Goal: Task Accomplishment & Management: Complete application form

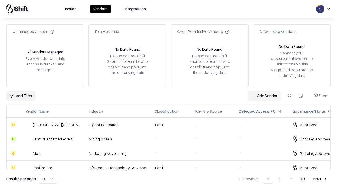
click at [264, 95] on link "Add Vendor" at bounding box center [264, 95] width 33 height 9
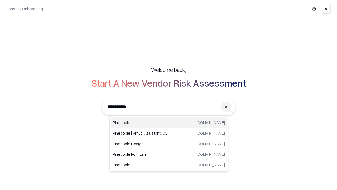
click at [169, 123] on div "Pineapple [DOMAIN_NAME]" at bounding box center [169, 122] width 117 height 11
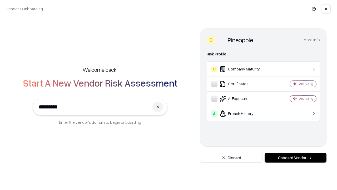
type input "*********"
click at [296, 158] on button "Onboard Vendor" at bounding box center [296, 157] width 62 height 9
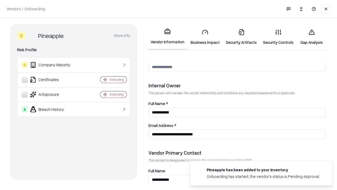
scroll to position [273, 0]
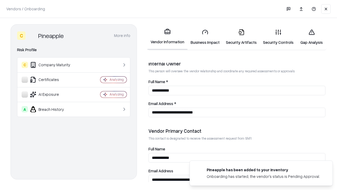
click at [241, 37] on link "Security Artifacts" at bounding box center [241, 37] width 37 height 25
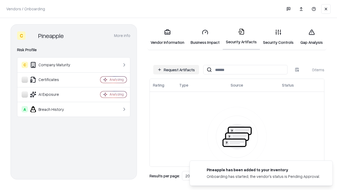
click at [176, 70] on button "Request Artifacts" at bounding box center [176, 69] width 46 height 9
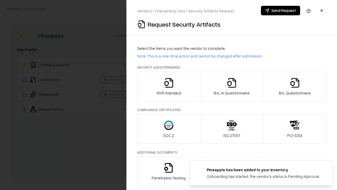
click at [295, 86] on icon "button" at bounding box center [295, 82] width 11 height 11
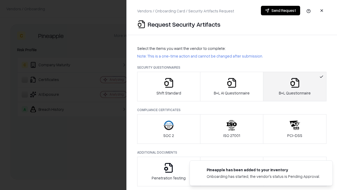
click at [232, 86] on icon "button" at bounding box center [232, 82] width 11 height 11
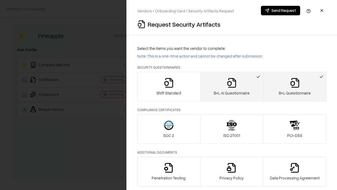
click at [281, 11] on button "Send Request" at bounding box center [280, 10] width 39 height 9
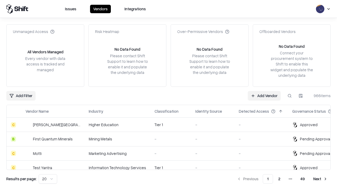
click at [290, 95] on button at bounding box center [289, 95] width 9 height 9
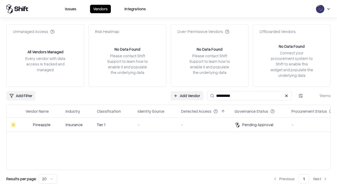
type input "*********"
click at [172, 124] on div "-" at bounding box center [155, 125] width 35 height 6
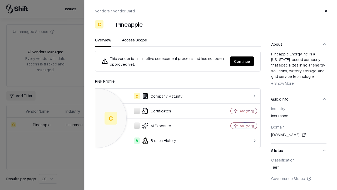
click at [242, 61] on button "Continue" at bounding box center [242, 60] width 24 height 9
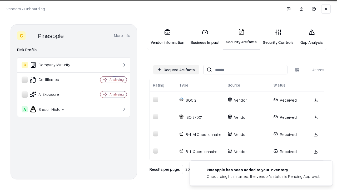
click at [312, 37] on link "Gap Analysis" at bounding box center [312, 37] width 30 height 25
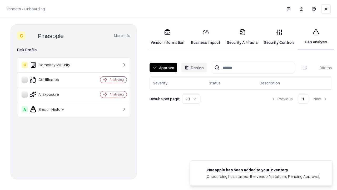
click at [163, 67] on button "Approve" at bounding box center [164, 67] width 28 height 9
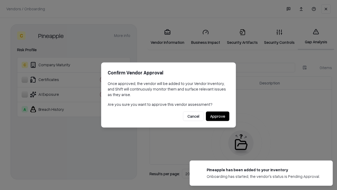
click at [218, 116] on button "Approve" at bounding box center [217, 115] width 23 height 9
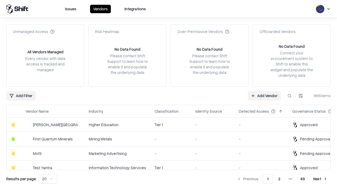
type input "*********"
click at [264, 95] on link "Add Vendor" at bounding box center [264, 95] width 33 height 9
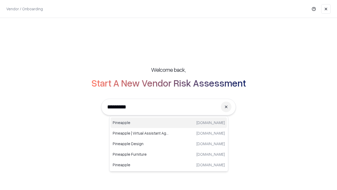
click at [169, 123] on div "Pineapple [DOMAIN_NAME]" at bounding box center [169, 122] width 117 height 11
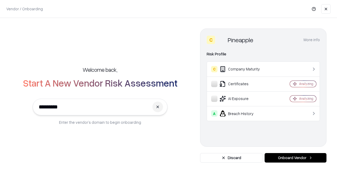
type input "*********"
click at [296, 158] on button "Onboard Vendor" at bounding box center [296, 157] width 62 height 9
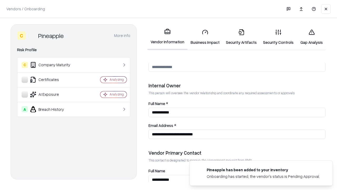
scroll to position [273, 0]
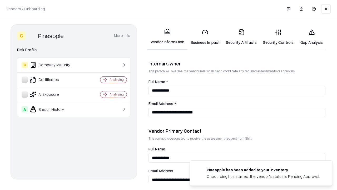
click at [312, 37] on link "Gap Analysis" at bounding box center [312, 37] width 30 height 25
